Goal: Task Accomplishment & Management: Manage account settings

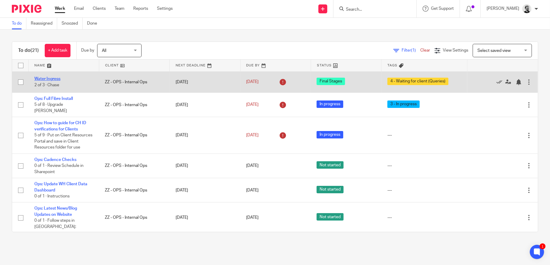
click at [55, 78] on link "Water Ingress" at bounding box center [47, 79] width 26 height 4
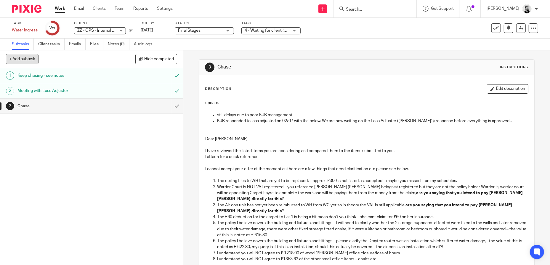
click at [30, 60] on button "+ Add subtask" at bounding box center [22, 59] width 33 height 10
click at [79, 56] on input "text" at bounding box center [70, 59] width 129 height 10
type input "Bank details sent to KJB"
click at [173, 60] on p "+ Add" at bounding box center [168, 59] width 17 height 10
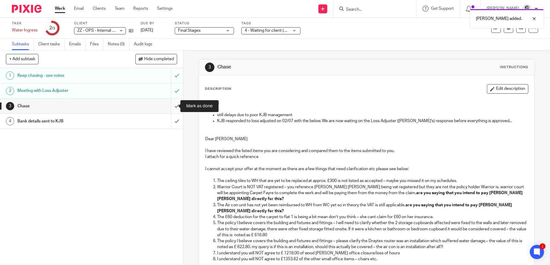
click at [175, 107] on input "submit" at bounding box center [91, 106] width 183 height 15
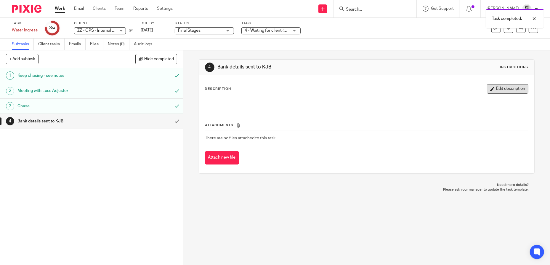
click at [504, 87] on button "Edit description" at bounding box center [507, 88] width 41 height 9
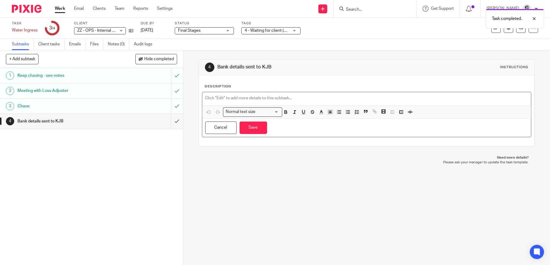
click at [234, 99] on p at bounding box center [366, 98] width 323 height 6
click at [355, 111] on icon "button" at bounding box center [357, 111] width 5 height 5
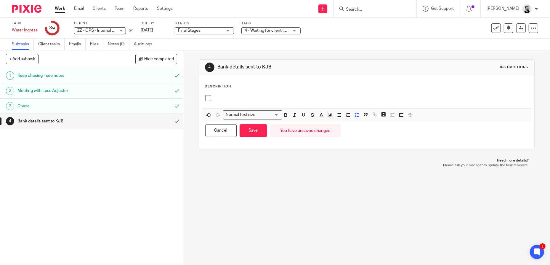
click at [226, 98] on p at bounding box center [371, 98] width 315 height 6
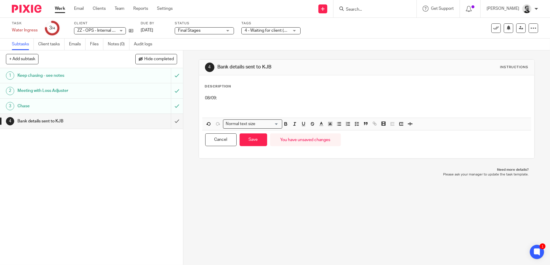
click at [229, 110] on p at bounding box center [366, 110] width 323 height 6
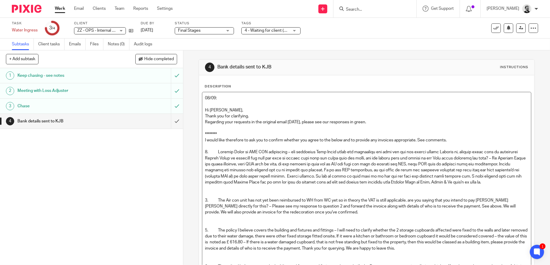
scroll to position [23, 0]
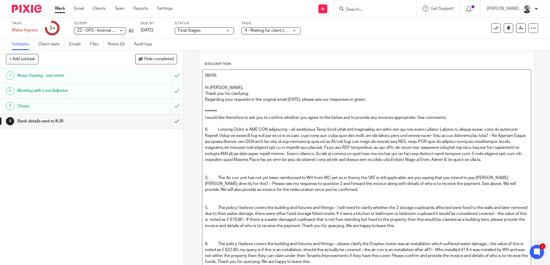
click at [252, 88] on p "Hi Karla-Jean," at bounding box center [366, 88] width 323 height 6
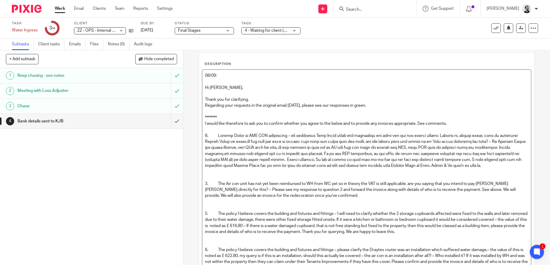
click at [260, 98] on p "Thank you for clarifying." at bounding box center [366, 100] width 323 height 6
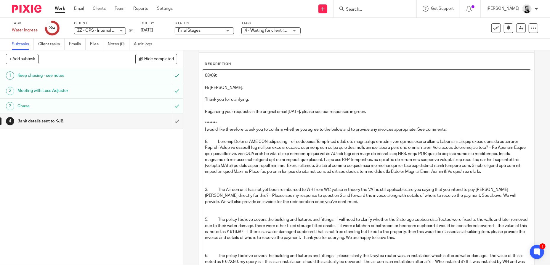
drag, startPoint x: 257, startPoint y: 122, endPoint x: 241, endPoint y: 121, distance: 16.1
click at [241, 121] on p "********" at bounding box center [366, 124] width 323 height 6
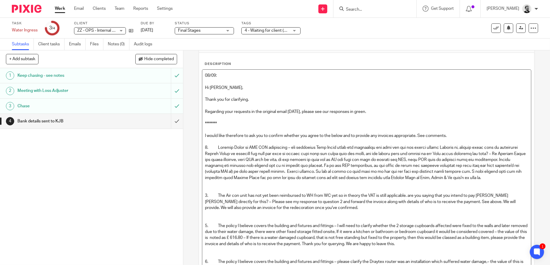
click at [415, 178] on p at bounding box center [366, 163] width 323 height 36
click at [459, 181] on p at bounding box center [366, 187] width 323 height 12
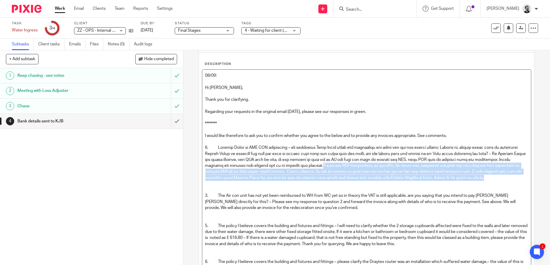
drag, startPoint x: 490, startPoint y: 178, endPoint x: 320, endPoint y: 165, distance: 170.9
click at [320, 165] on p at bounding box center [366, 163] width 323 height 36
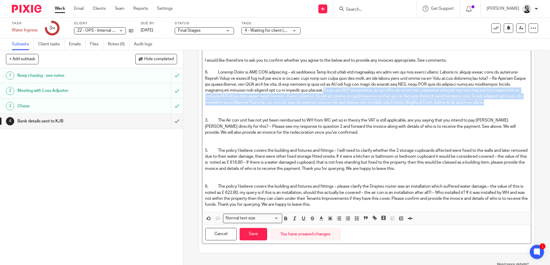
scroll to position [104, 0]
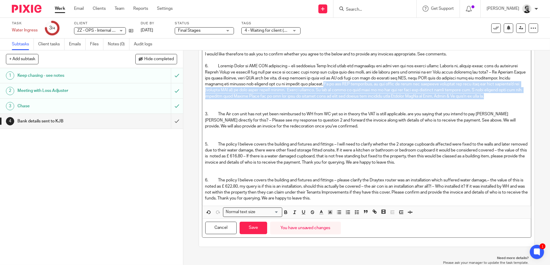
click at [284, 211] on icon "button" at bounding box center [285, 212] width 5 height 5
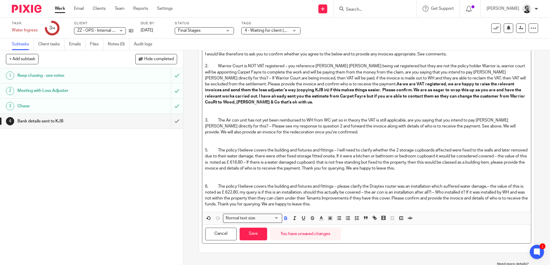
click at [358, 119] on p "3. The Air con unit has not yet been reimbursed to WH from WC yet so in theory …" at bounding box center [366, 126] width 323 height 18
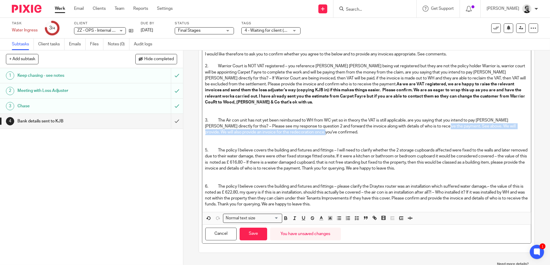
drag, startPoint x: 429, startPoint y: 126, endPoint x: 436, endPoint y: 135, distance: 11.2
click at [436, 135] on p "3. The Air con unit has not yet been reimbursed to WH from WC yet so in theory …" at bounding box center [366, 126] width 323 height 18
click at [286, 217] on icon "button" at bounding box center [285, 217] width 5 height 5
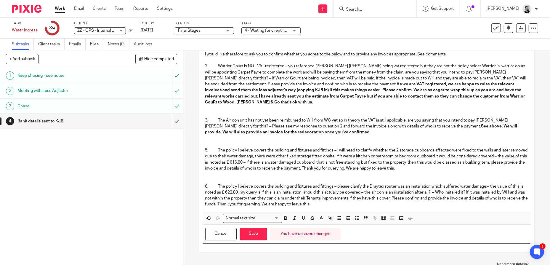
click at [360, 155] on p "5. The policy I believe covers the building and fixtures and fittings – I will …" at bounding box center [366, 159] width 323 height 24
drag, startPoint x: 361, startPoint y: 167, endPoint x: 448, endPoint y: 167, distance: 86.6
click at [448, 167] on p "5. The policy I believe covers the building and fixtures and fittings – I will …" at bounding box center [366, 159] width 323 height 24
click at [285, 219] on icon "button" at bounding box center [286, 218] width 2 height 1
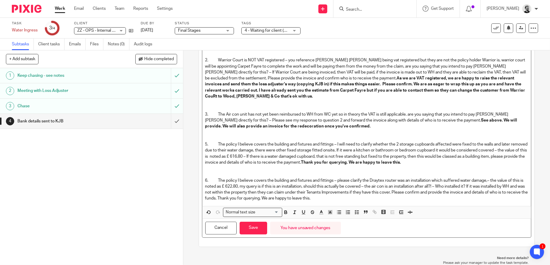
click at [373, 180] on p "6. The policy I believe covers the building and fixtures and fittings – please …" at bounding box center [366, 190] width 323 height 24
drag, startPoint x: 256, startPoint y: 196, endPoint x: 344, endPoint y: 200, distance: 89.0
click at [360, 197] on p "6. The policy I believe covers the building and fixtures and fittings – please …" at bounding box center [366, 190] width 323 height 24
click at [283, 211] on icon "button" at bounding box center [285, 212] width 5 height 5
click at [344, 165] on p at bounding box center [366, 171] width 323 height 12
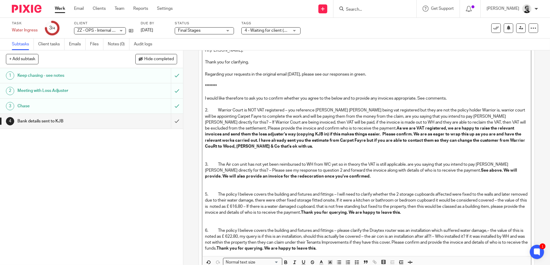
scroll to position [51, 0]
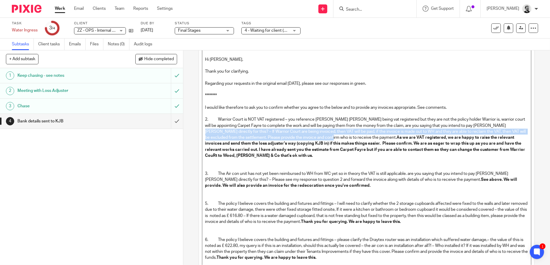
drag, startPoint x: 497, startPoint y: 125, endPoint x: 319, endPoint y: 138, distance: 177.8
click at [319, 138] on p "2. Warrior Court is NOT VAT registered – you reference Wood Hicks being vat reg…" at bounding box center [366, 137] width 323 height 42
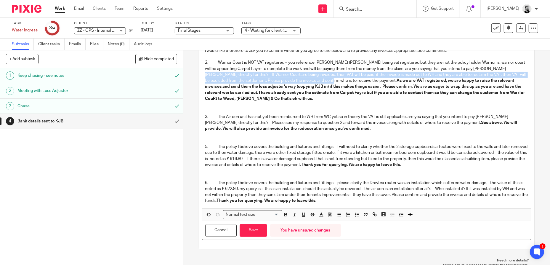
scroll to position [110, 0]
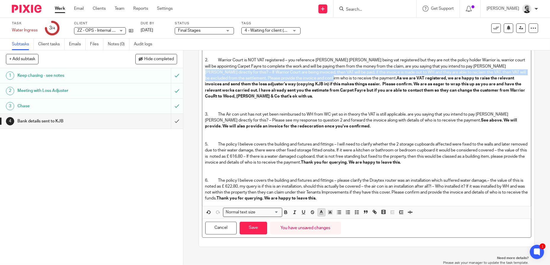
click at [320, 211] on polyline "button" at bounding box center [321, 211] width 2 height 2
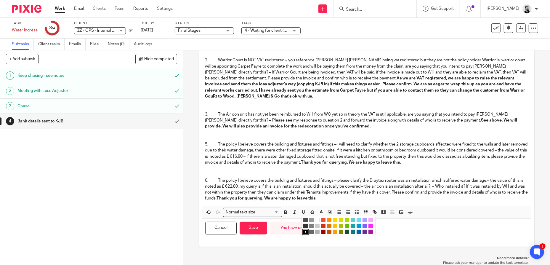
click at [323, 219] on li "color:#F44E3B" at bounding box center [323, 220] width 4 height 4
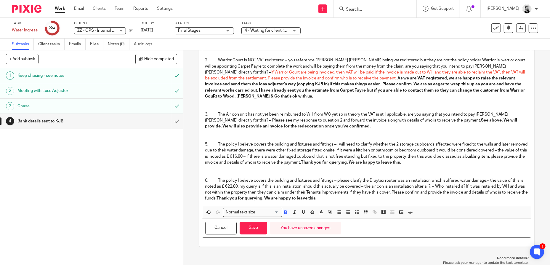
click at [364, 123] on p "3. The Air con unit has not yet been reimbursed to WH from WC yet so in theory …" at bounding box center [366, 120] width 323 height 18
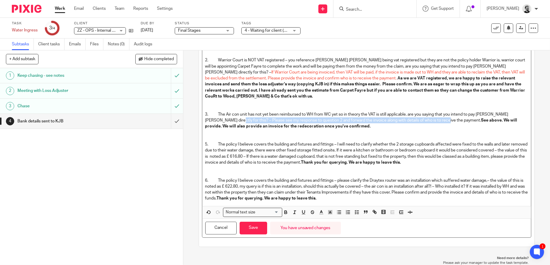
drag, startPoint x: 216, startPoint y: 118, endPoint x: 429, endPoint y: 121, distance: 212.8
click at [429, 121] on p "3. The Air con unit has not yet been reimbursed to WH from WC yet so in theory …" at bounding box center [366, 120] width 323 height 18
click at [319, 211] on icon "button" at bounding box center [321, 212] width 5 height 5
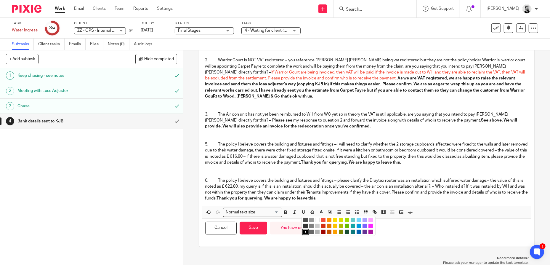
click at [322, 220] on li "color:#F44E3B" at bounding box center [323, 220] width 4 height 4
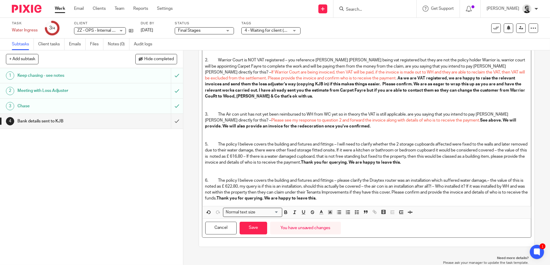
click at [343, 162] on p "5. The policy I believe covers the building and fixtures and fittings – I will …" at bounding box center [366, 153] width 323 height 24
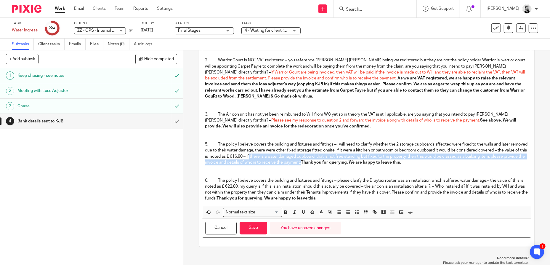
drag, startPoint x: 278, startPoint y: 155, endPoint x: 346, endPoint y: 163, distance: 67.8
click at [346, 162] on p "5. The policy I believe covers the building and fixtures and fittings – I will …" at bounding box center [366, 153] width 323 height 24
click at [322, 212] on icon "button" at bounding box center [321, 212] width 5 height 5
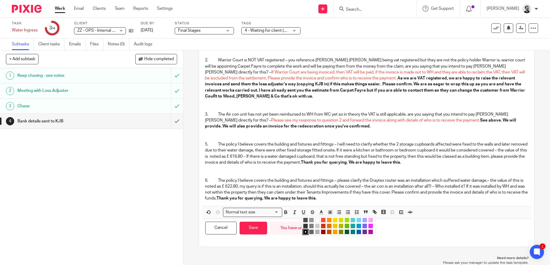
click at [321, 218] on li "color:#F44E3B" at bounding box center [323, 220] width 4 height 4
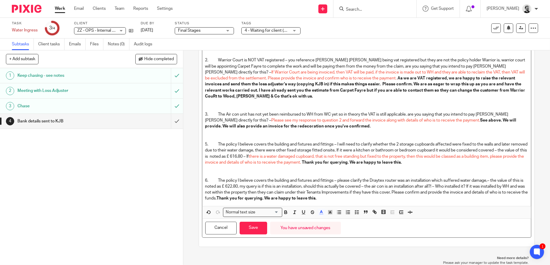
click at [360, 177] on p at bounding box center [366, 171] width 323 height 12
drag, startPoint x: 482, startPoint y: 185, endPoint x: 448, endPoint y: 190, distance: 34.4
click at [448, 190] on p "6. The policy I believe covers the building and fixtures and fittings – please …" at bounding box center [366, 190] width 323 height 24
click at [404, 172] on p at bounding box center [366, 171] width 323 height 12
drag, startPoint x: 414, startPoint y: 191, endPoint x: 444, endPoint y: 196, distance: 30.0
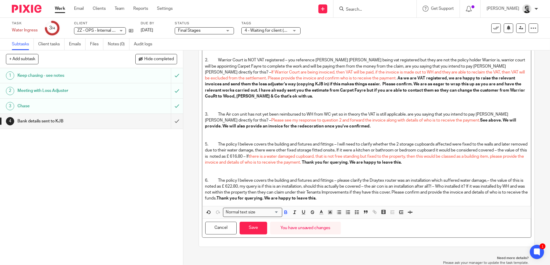
click at [444, 196] on p "6. The policy I believe covers the building and fixtures and fittings – please …" at bounding box center [366, 190] width 323 height 24
drag, startPoint x: 414, startPoint y: 191, endPoint x: 255, endPoint y: 197, distance: 159.9
click at [255, 197] on p "6. The policy I believe covers the building and fixtures and fittings – please …" at bounding box center [366, 190] width 323 height 24
click at [319, 213] on icon "button" at bounding box center [321, 212] width 5 height 5
click at [321, 218] on li "color:#F44E3B" at bounding box center [323, 220] width 4 height 4
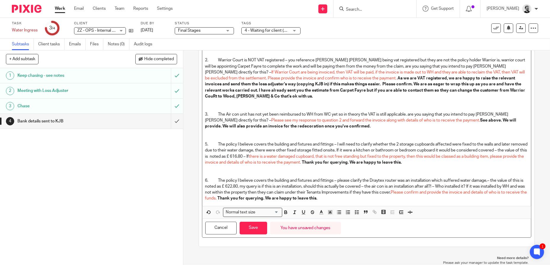
click at [324, 168] on p at bounding box center [366, 171] width 323 height 12
click at [359, 198] on p "6. The policy I believe covers the building and fixtures and fittings – please …" at bounding box center [366, 190] width 323 height 24
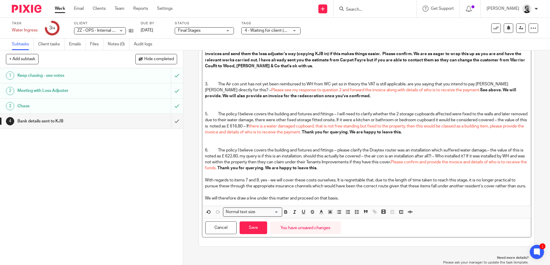
scroll to position [146, 0]
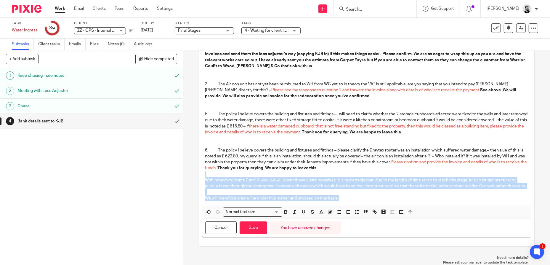
drag, startPoint x: 342, startPoint y: 198, endPoint x: 196, endPoint y: 169, distance: 149.2
click at [196, 169] on div "4 Bank details sent to KJB Instructions Description 08/09: Hi Karla-Jean, Thank…" at bounding box center [366, 157] width 367 height 215
click at [287, 211] on icon "button" at bounding box center [285, 211] width 5 height 5
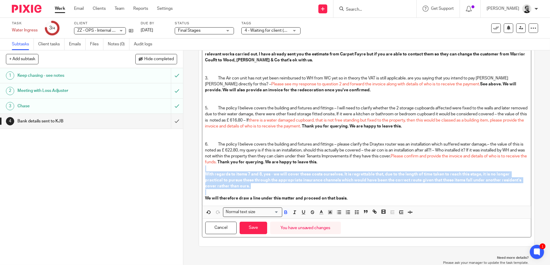
click at [326, 175] on strong "With regards to items 7 and 8, yes - we will cover these costs ourselves. It is…" at bounding box center [363, 180] width 317 height 16
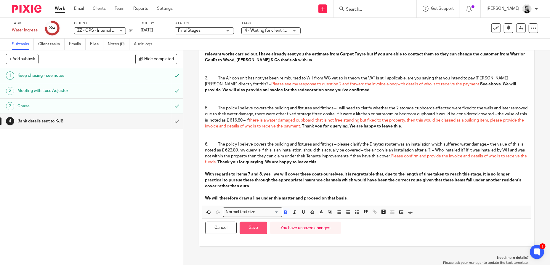
click at [258, 227] on button "Save" at bounding box center [254, 228] width 28 height 13
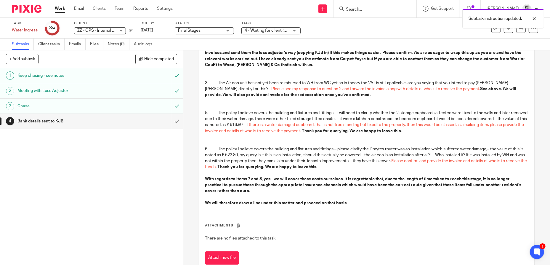
scroll to position [151, 0]
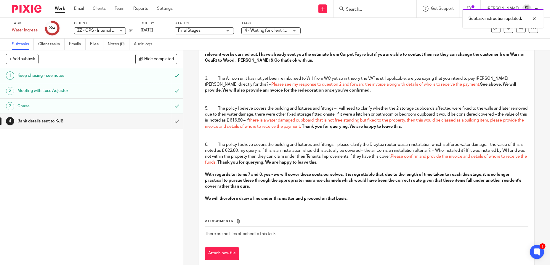
click at [294, 31] on div "4 - Waiting for client (Queries)" at bounding box center [271, 30] width 59 height 7
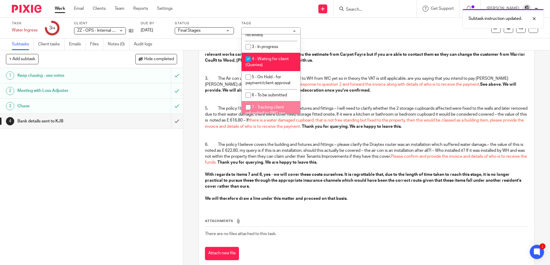
scroll to position [30, 0]
click at [248, 57] on input "checkbox" at bounding box center [248, 58] width 11 height 11
checkbox input "false"
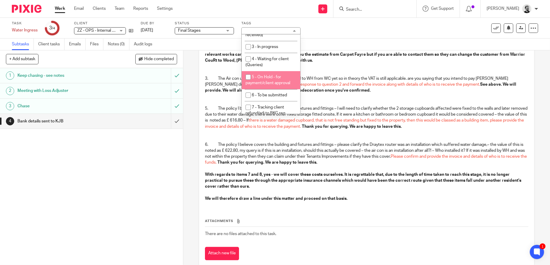
click at [247, 78] on input "checkbox" at bounding box center [248, 76] width 11 height 11
checkbox input "true"
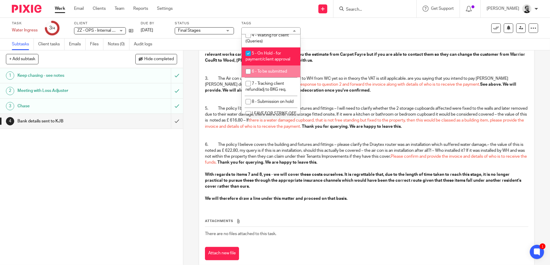
scroll to position [89, 0]
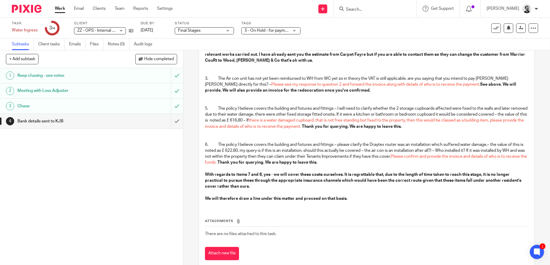
click at [413, 205] on div "08/09: Hi Karla-Jean, Thank you for clarifying. Regarding your requests in the …" at bounding box center [366, 76] width 329 height 260
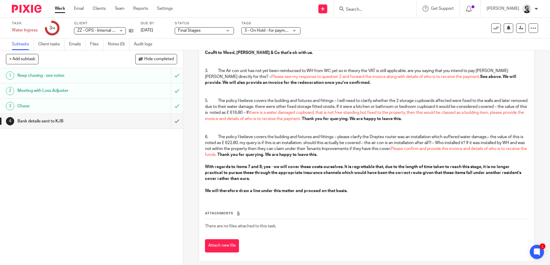
scroll to position [173, 0]
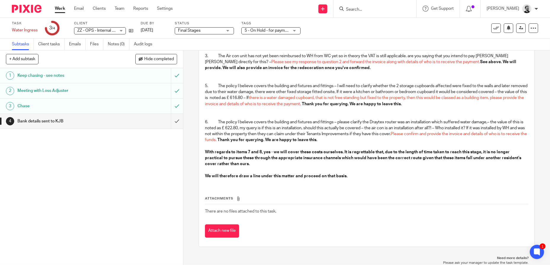
click at [59, 9] on link "Work" at bounding box center [60, 9] width 10 height 6
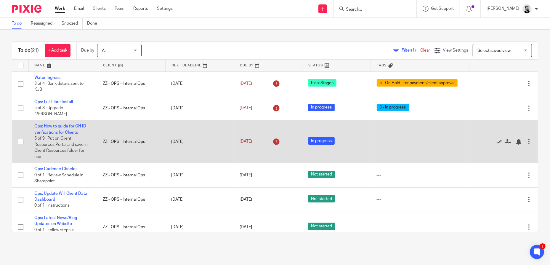
click at [58, 129] on td "Ops: How to guide for CH ID verifications for Clients 5 of 9 · Put on Client Re…" at bounding box center [62, 141] width 68 height 43
click at [63, 133] on link "Ops: How to guide for CH ID verifications for Clients" at bounding box center [60, 129] width 52 height 10
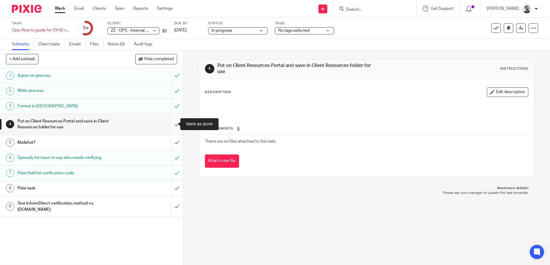
click at [173, 124] on input "submit" at bounding box center [91, 124] width 183 height 21
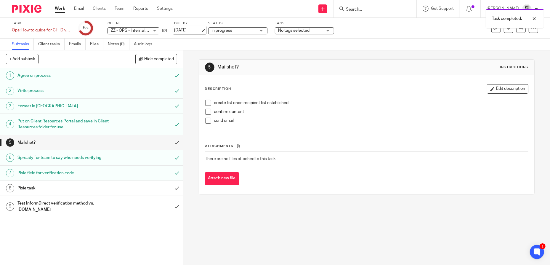
click at [186, 28] on link "[DATE]" at bounding box center [187, 30] width 27 height 6
click at [63, 9] on link "Work" at bounding box center [60, 9] width 10 height 6
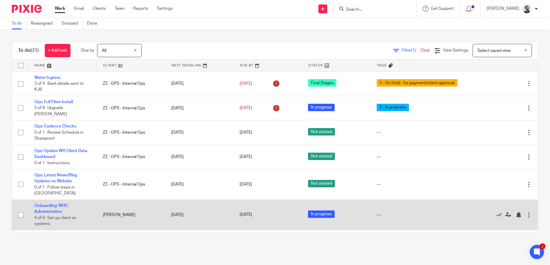
scroll to position [30, 0]
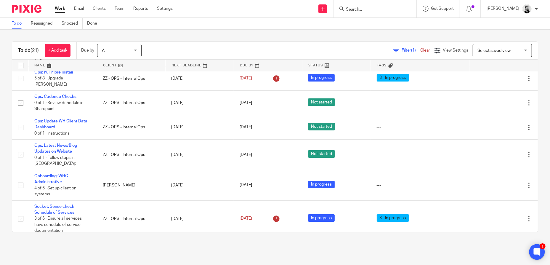
click at [533, 253] on icon at bounding box center [538, 252] width 10 height 10
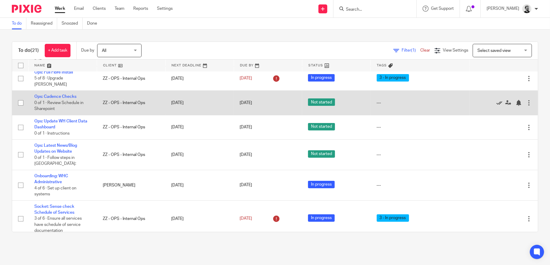
click at [497, 101] on icon at bounding box center [500, 103] width 6 height 6
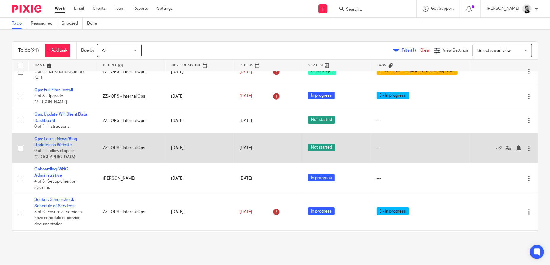
scroll to position [0, 0]
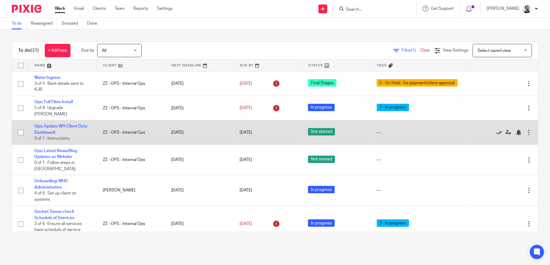
click at [497, 131] on icon at bounding box center [500, 133] width 6 height 6
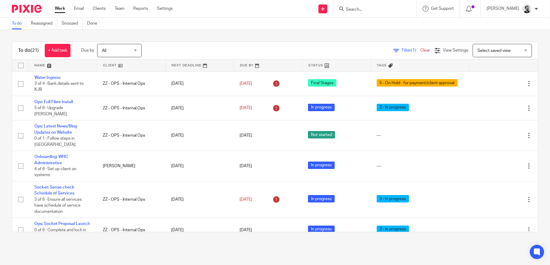
click at [376, 9] on input "Search" at bounding box center [372, 9] width 53 height 5
type input "ops"
click at [409, 17] on div "ZZ - OPS - Internal Ops" at bounding box center [381, 23] width 83 height 18
click at [400, 22] on link at bounding box center [381, 23] width 74 height 9
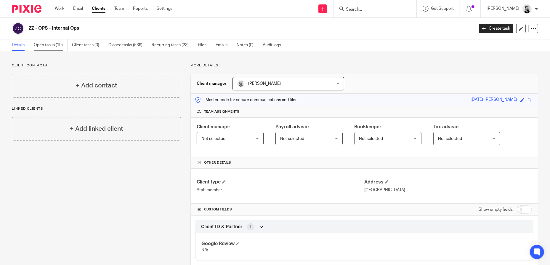
click at [58, 47] on link "Open tasks (19)" at bounding box center [51, 45] width 34 height 12
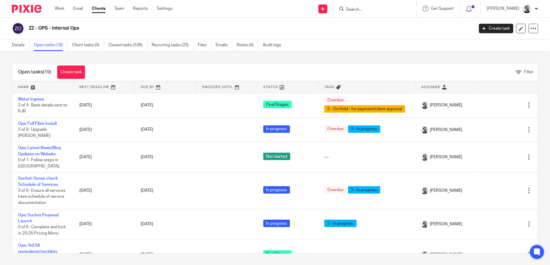
click at [380, 9] on input "Search" at bounding box center [372, 9] width 53 height 5
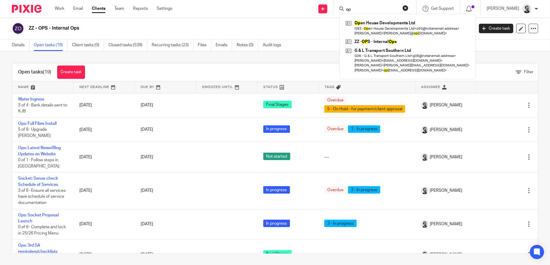
type input "o"
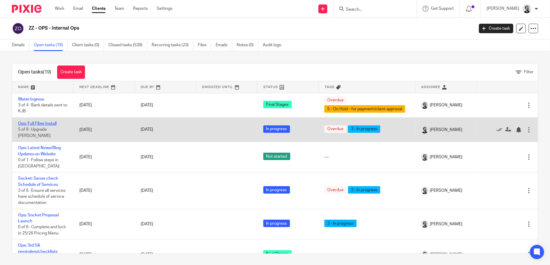
click at [47, 122] on link "Ops: Full Fibre Install" at bounding box center [37, 124] width 39 height 4
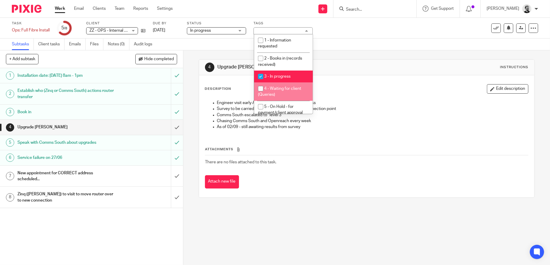
click at [259, 91] on input "checkbox" at bounding box center [260, 88] width 11 height 11
checkbox input "true"
click at [259, 76] on input "checkbox" at bounding box center [260, 76] width 11 height 11
checkbox input "false"
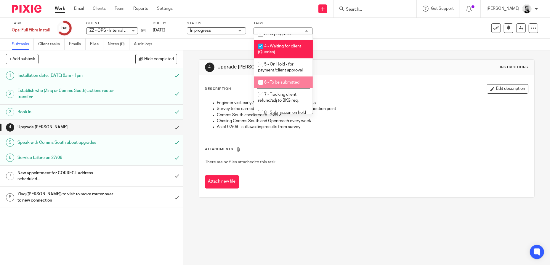
scroll to position [30, 0]
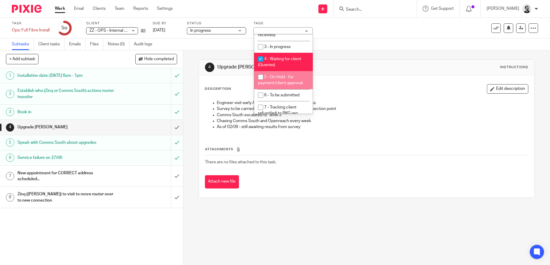
click at [263, 79] on input "checkbox" at bounding box center [260, 76] width 11 height 11
checkbox input "true"
click at [261, 58] on input "checkbox" at bounding box center [260, 58] width 11 height 11
checkbox input "false"
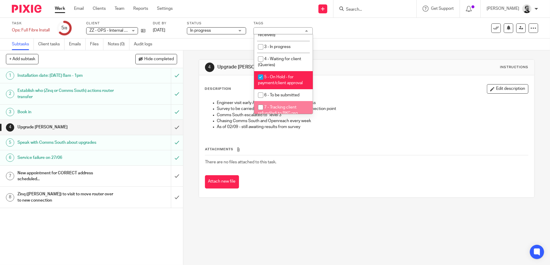
click at [359, 204] on div "4 Upgrade Moneypenny Instructions Description Edit description Engineer visit e…" at bounding box center [367, 128] width 336 height 156
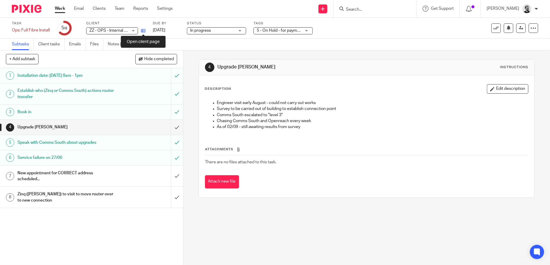
click at [144, 29] on icon at bounding box center [143, 30] width 4 height 4
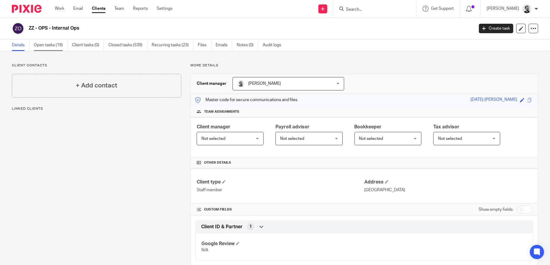
click at [56, 46] on link "Open tasks (19)" at bounding box center [51, 45] width 34 height 12
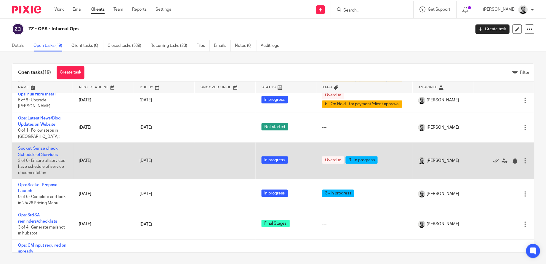
scroll to position [59, 0]
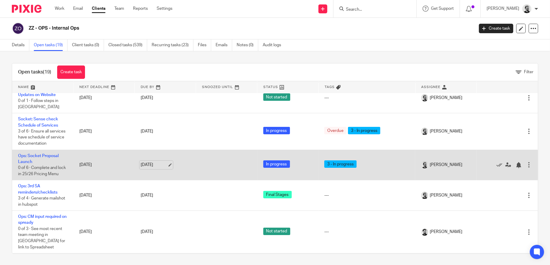
click at [153, 168] on link "[DATE]" at bounding box center [154, 165] width 27 height 6
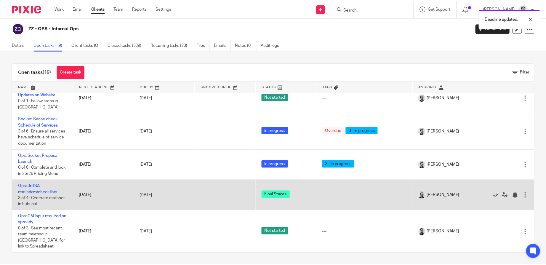
scroll to position [89, 0]
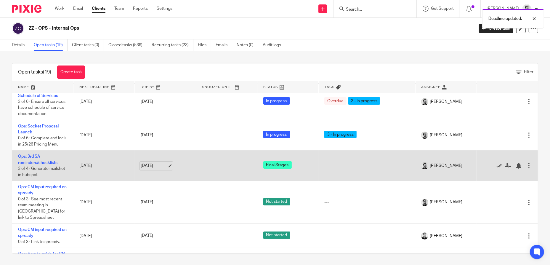
click at [145, 169] on link "[DATE]" at bounding box center [154, 166] width 27 height 6
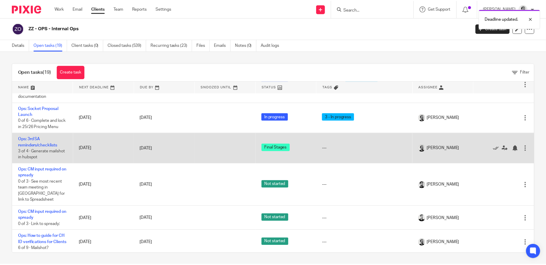
scroll to position [119, 0]
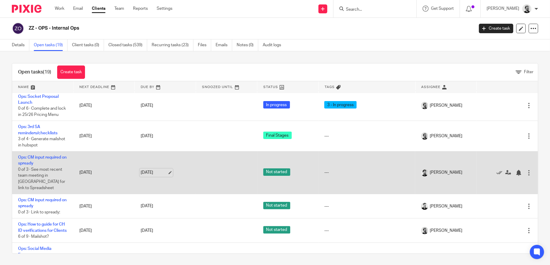
click at [147, 176] on link "16 Sep 2025" at bounding box center [154, 173] width 27 height 6
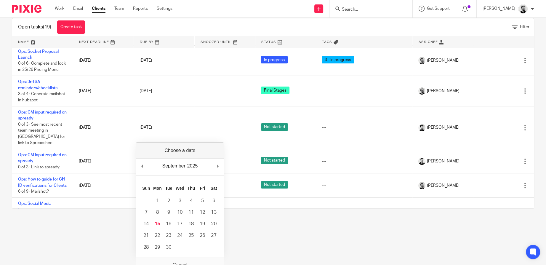
scroll to position [52, 0]
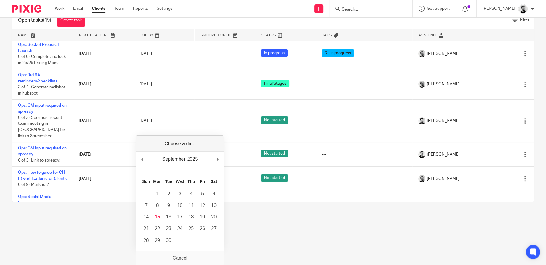
click at [352, 213] on html "Work Email Clients Team Reports Settings Work Email Clients Team Reports Settin…" at bounding box center [273, 80] width 546 height 265
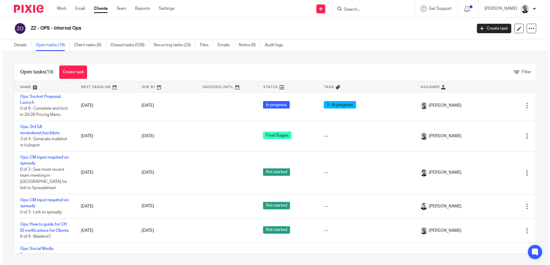
scroll to position [0, 0]
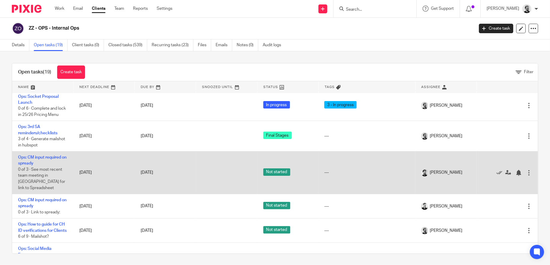
click at [52, 166] on td "Ops: CM input required on spready 0 of 3 · See most recent team meeting in Loop…" at bounding box center [42, 172] width 61 height 43
click at [50, 165] on link "Ops: CM input required on spready" at bounding box center [42, 160] width 49 height 10
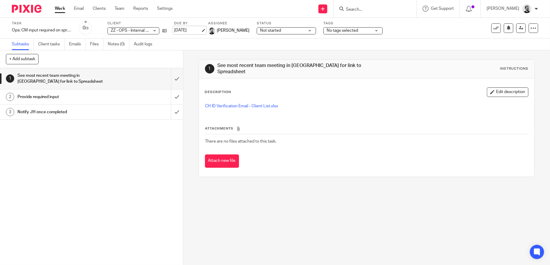
click at [194, 30] on link "[DATE]" at bounding box center [187, 30] width 27 height 6
drag, startPoint x: 344, startPoint y: 220, endPoint x: 142, endPoint y: 39, distance: 270.6
click at [342, 219] on div "1 See most recent team meeting in Loop for link to Spreadsheet Instructions Des…" at bounding box center [366, 157] width 367 height 215
click at [168, 31] on div "Task Ops: CM input required on spready Save Ops: CM input required on spready 0…" at bounding box center [231, 28] width 439 height 14
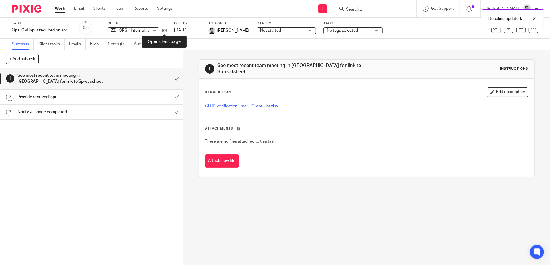
drag, startPoint x: 166, startPoint y: 31, endPoint x: 154, endPoint y: 33, distance: 12.4
click at [165, 31] on icon at bounding box center [164, 30] width 4 height 4
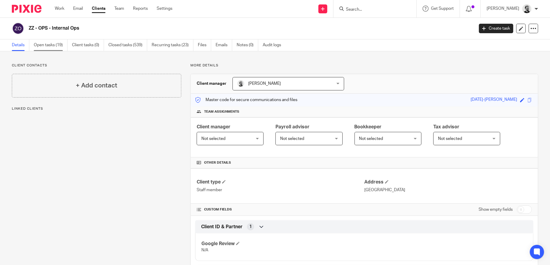
click at [49, 45] on link "Open tasks (19)" at bounding box center [51, 45] width 34 height 12
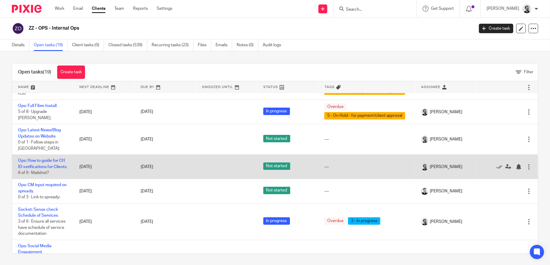
scroll to position [30, 0]
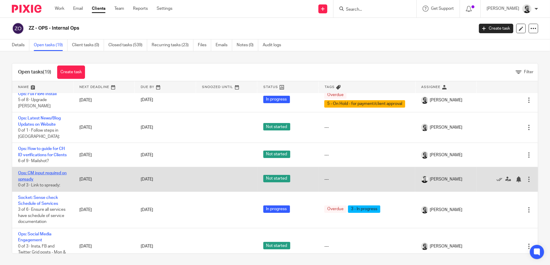
click at [42, 178] on link "Ops: CM input required on spready" at bounding box center [42, 176] width 49 height 10
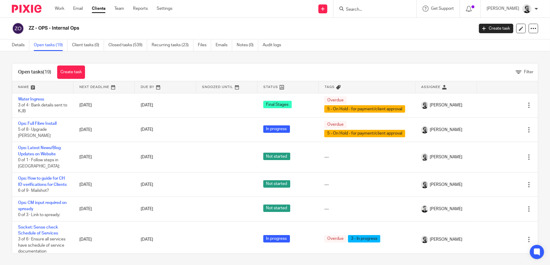
click at [377, 10] on input "Search" at bounding box center [372, 9] width 53 height 5
type input "ops"
click at [406, 23] on link at bounding box center [381, 23] width 74 height 9
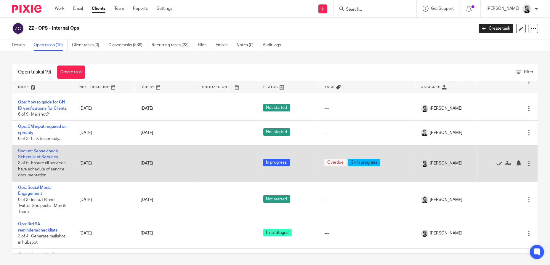
scroll to position [89, 0]
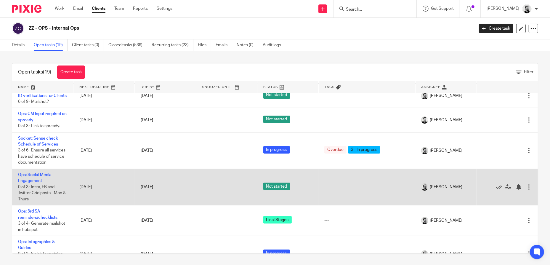
click at [497, 190] on icon at bounding box center [500, 187] width 6 height 6
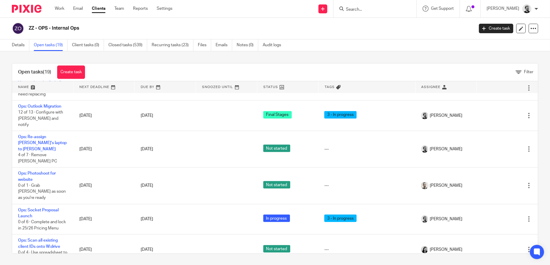
scroll to position [356, 0]
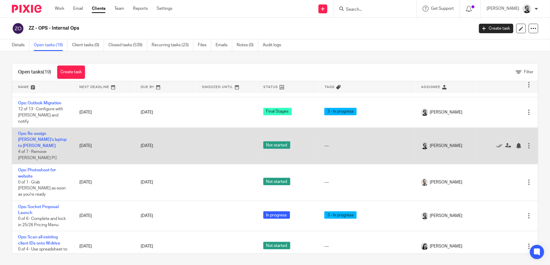
click at [33, 135] on td "Ops: Re-assign Brendan's laptop to Helen 4 of 7 · Remove Helen PC" at bounding box center [42, 146] width 61 height 36
click at [34, 137] on link "Ops: Re-assign Brendan's laptop to Helen" at bounding box center [42, 140] width 49 height 16
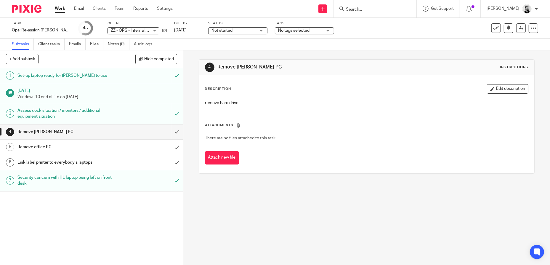
click at [58, 8] on link "Work" at bounding box center [60, 9] width 10 height 6
